Goal: Information Seeking & Learning: Learn about a topic

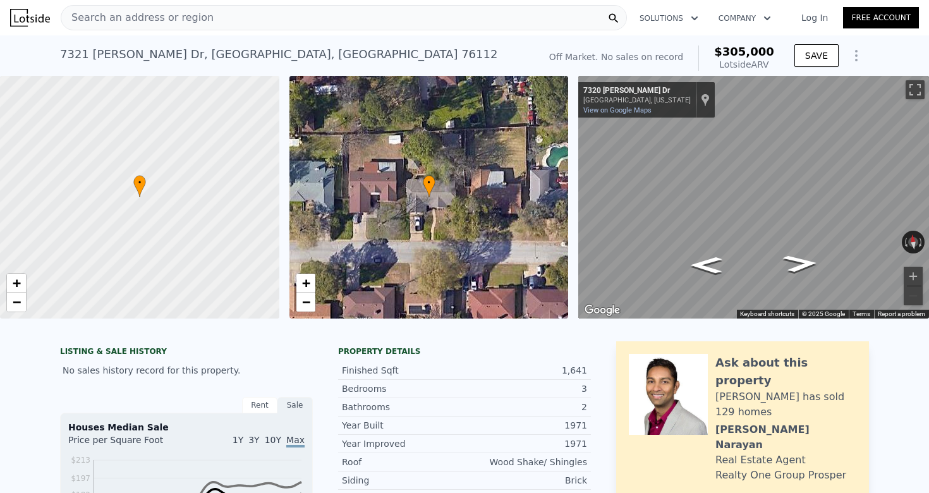
click at [426, 19] on div "Search an address or region" at bounding box center [344, 17] width 566 height 25
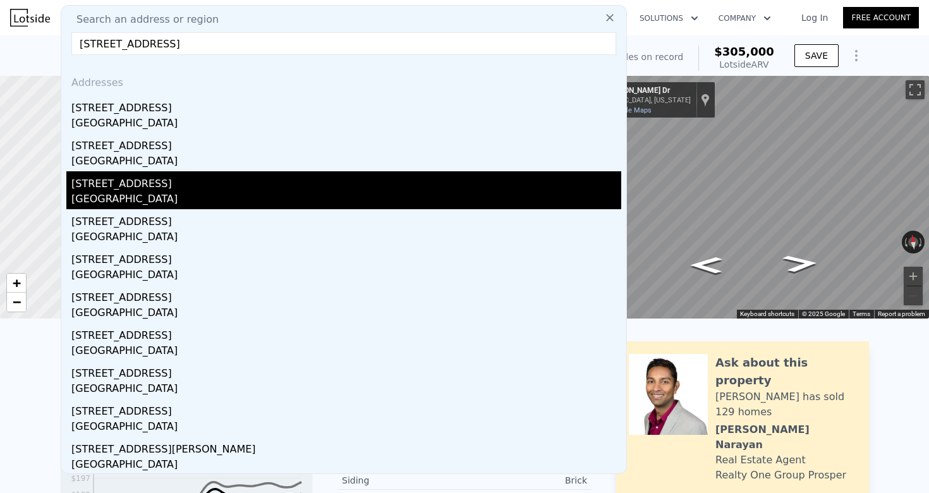
type input "[STREET_ADDRESS]"
click at [153, 190] on div "[STREET_ADDRESS]" at bounding box center [346, 181] width 550 height 20
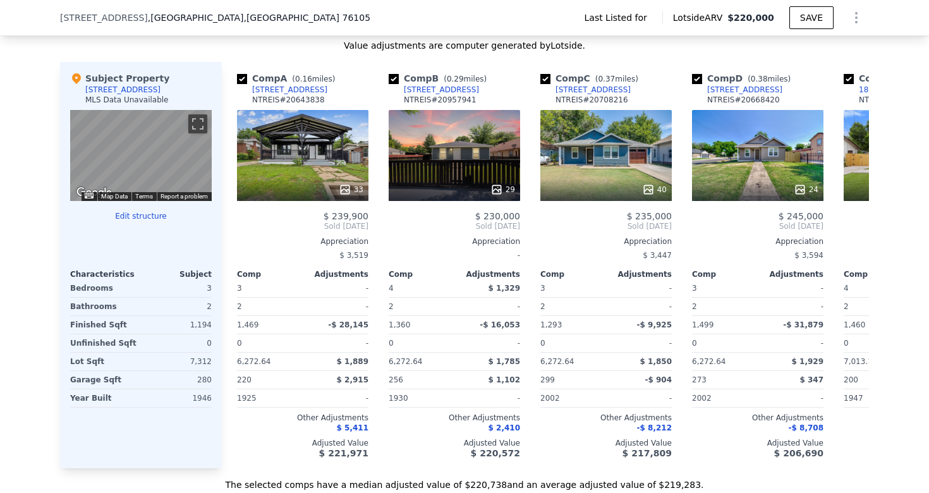
scroll to position [1034, 0]
click at [849, 213] on icon at bounding box center [854, 225] width 25 height 25
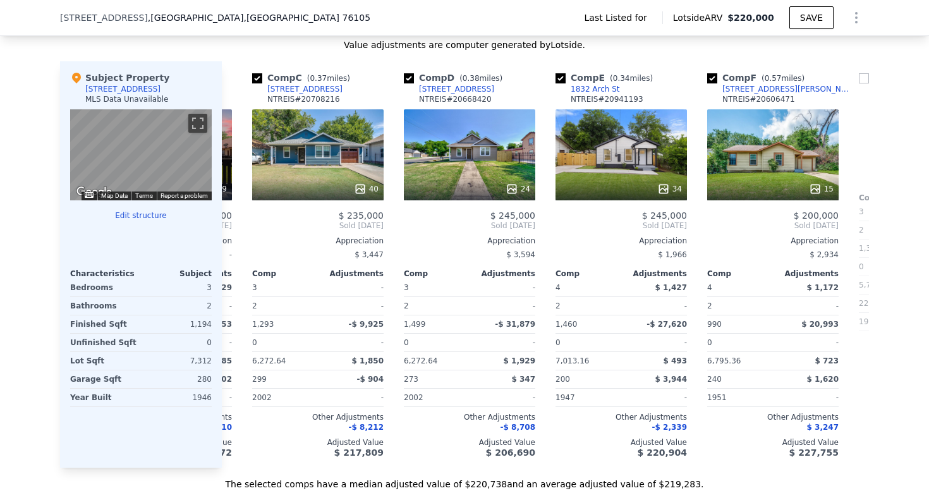
scroll to position [0, 303]
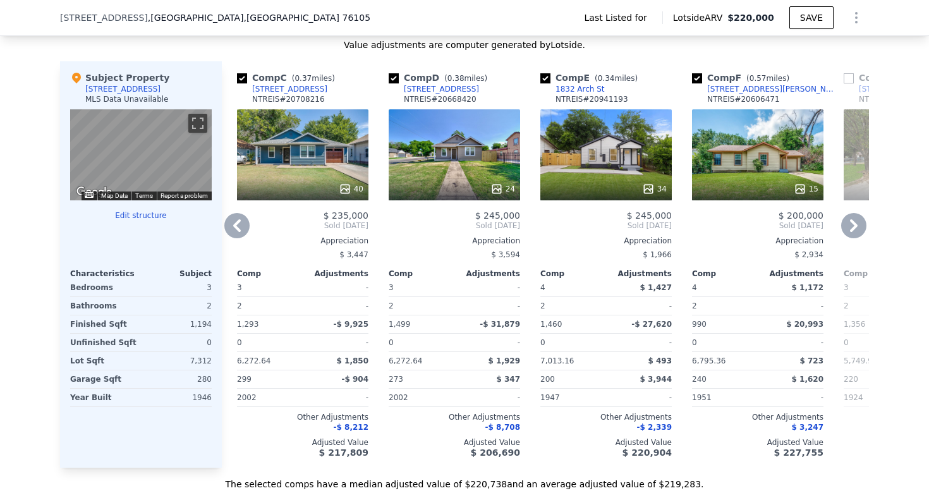
click at [849, 213] on icon at bounding box center [854, 225] width 25 height 25
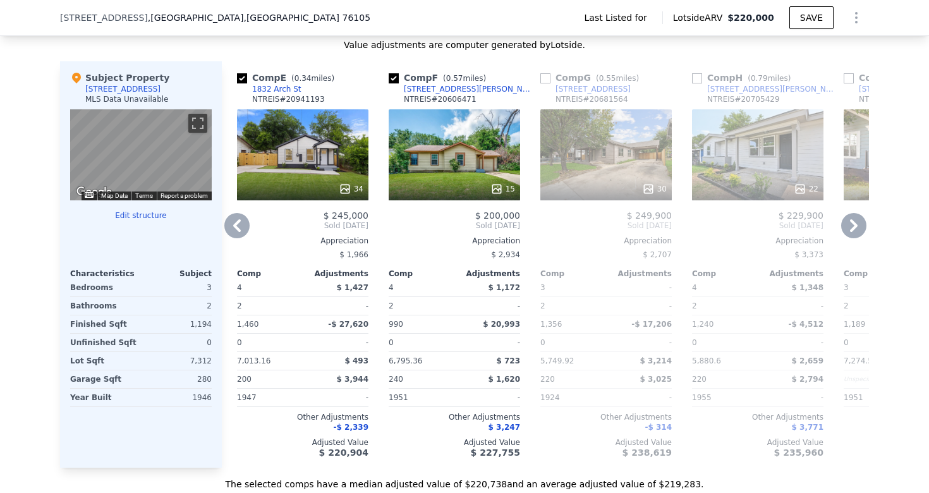
click at [849, 213] on icon at bounding box center [854, 225] width 25 height 25
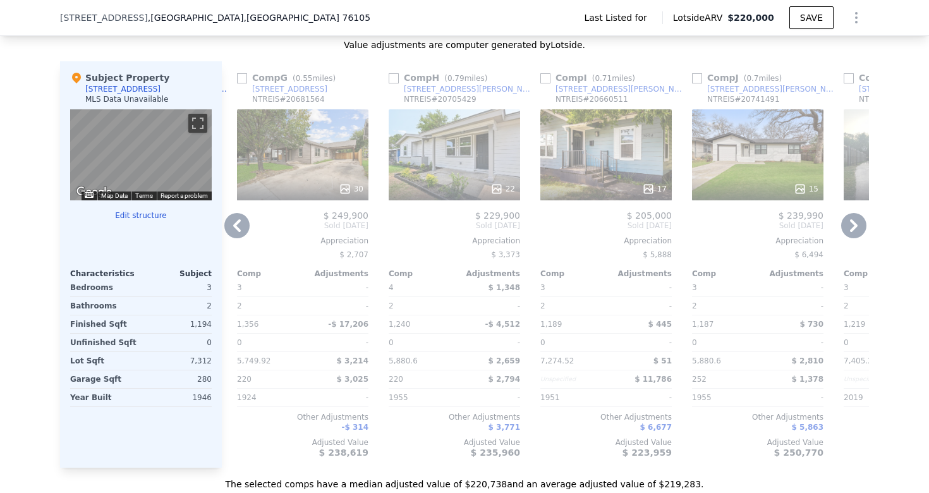
click at [849, 213] on icon at bounding box center [854, 225] width 25 height 25
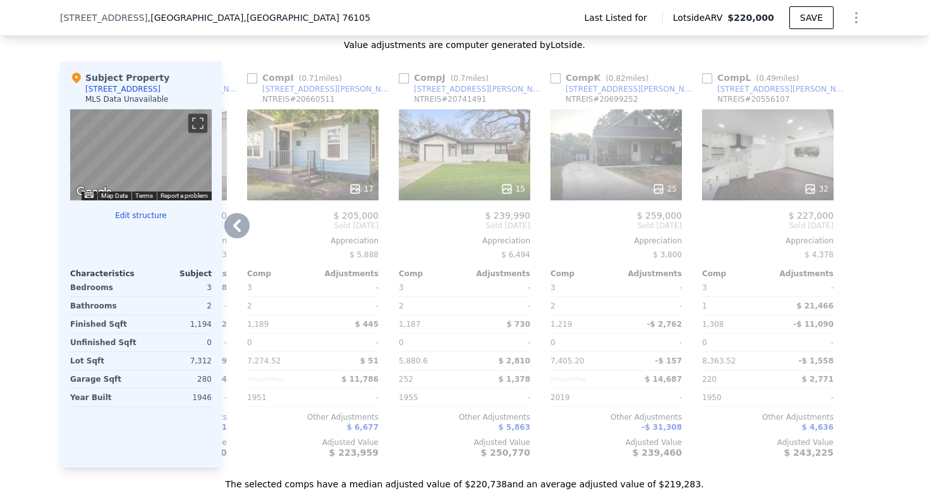
click at [236, 213] on icon at bounding box center [236, 225] width 25 height 25
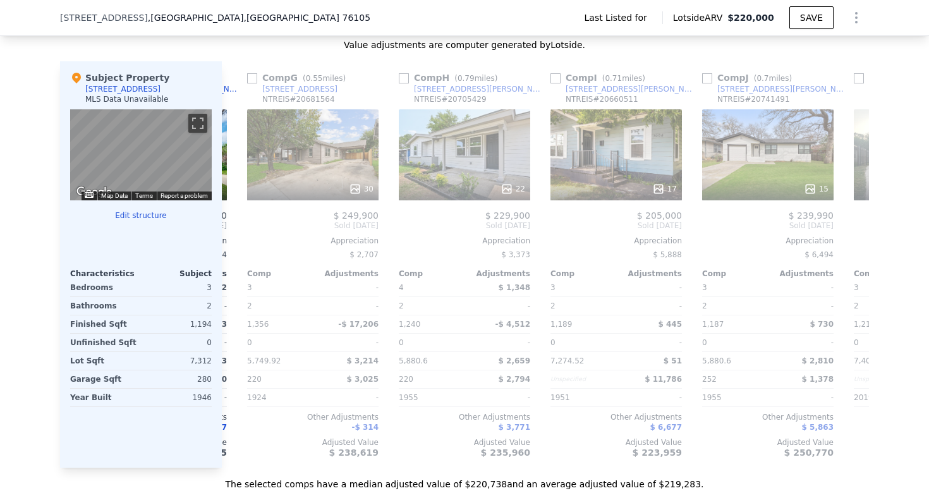
click at [236, 199] on div "Comp A ( 0.16 miles) [STREET_ADDRESS] 33 $ 239,900 Sold [DATE] Appreciation $ 3…" at bounding box center [545, 264] width 647 height 407
click at [239, 219] on icon at bounding box center [237, 225] width 8 height 13
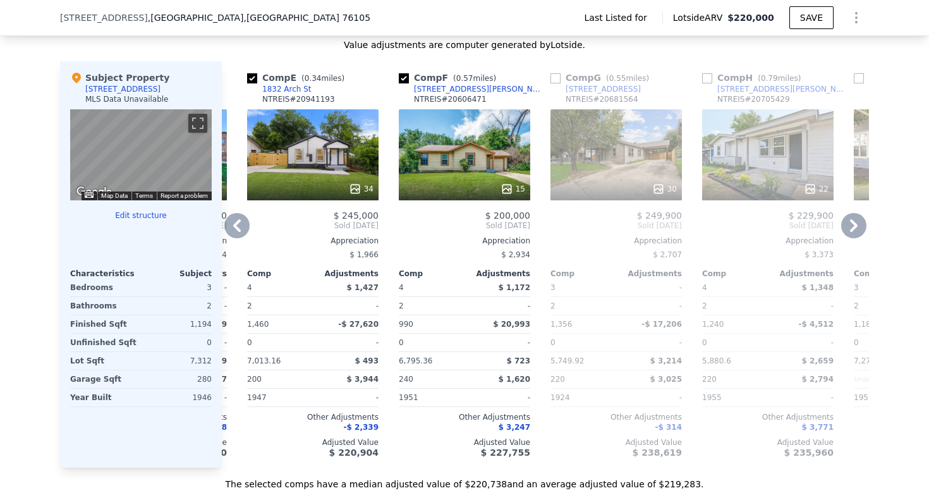
click at [235, 213] on icon at bounding box center [236, 225] width 25 height 25
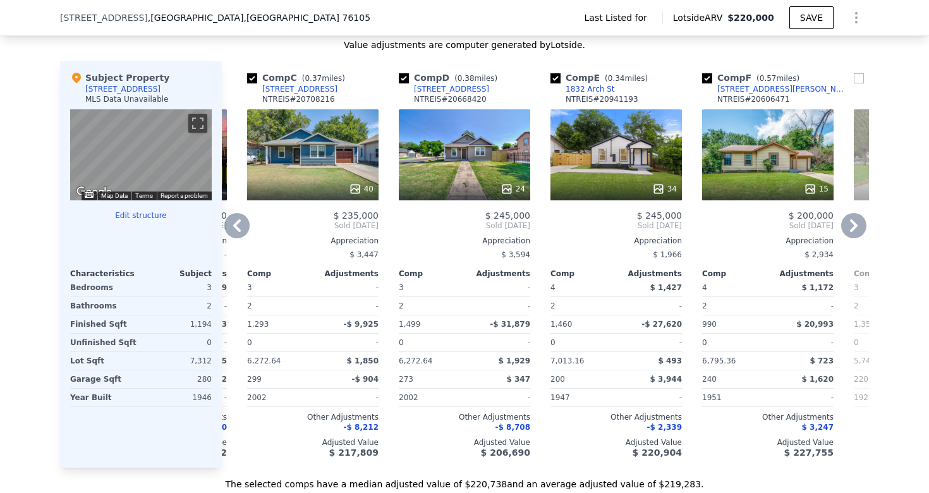
click at [235, 213] on icon at bounding box center [236, 225] width 25 height 25
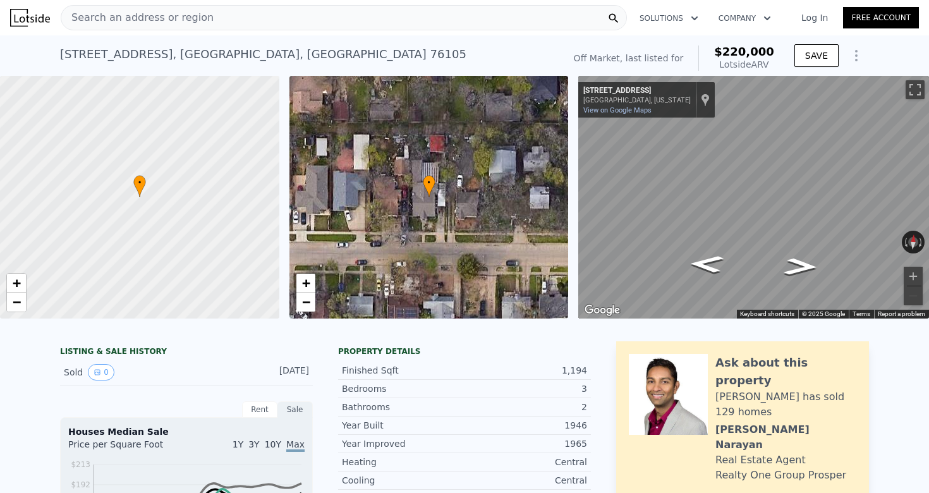
scroll to position [0, 0]
